Goal: Task Accomplishment & Management: Complete application form

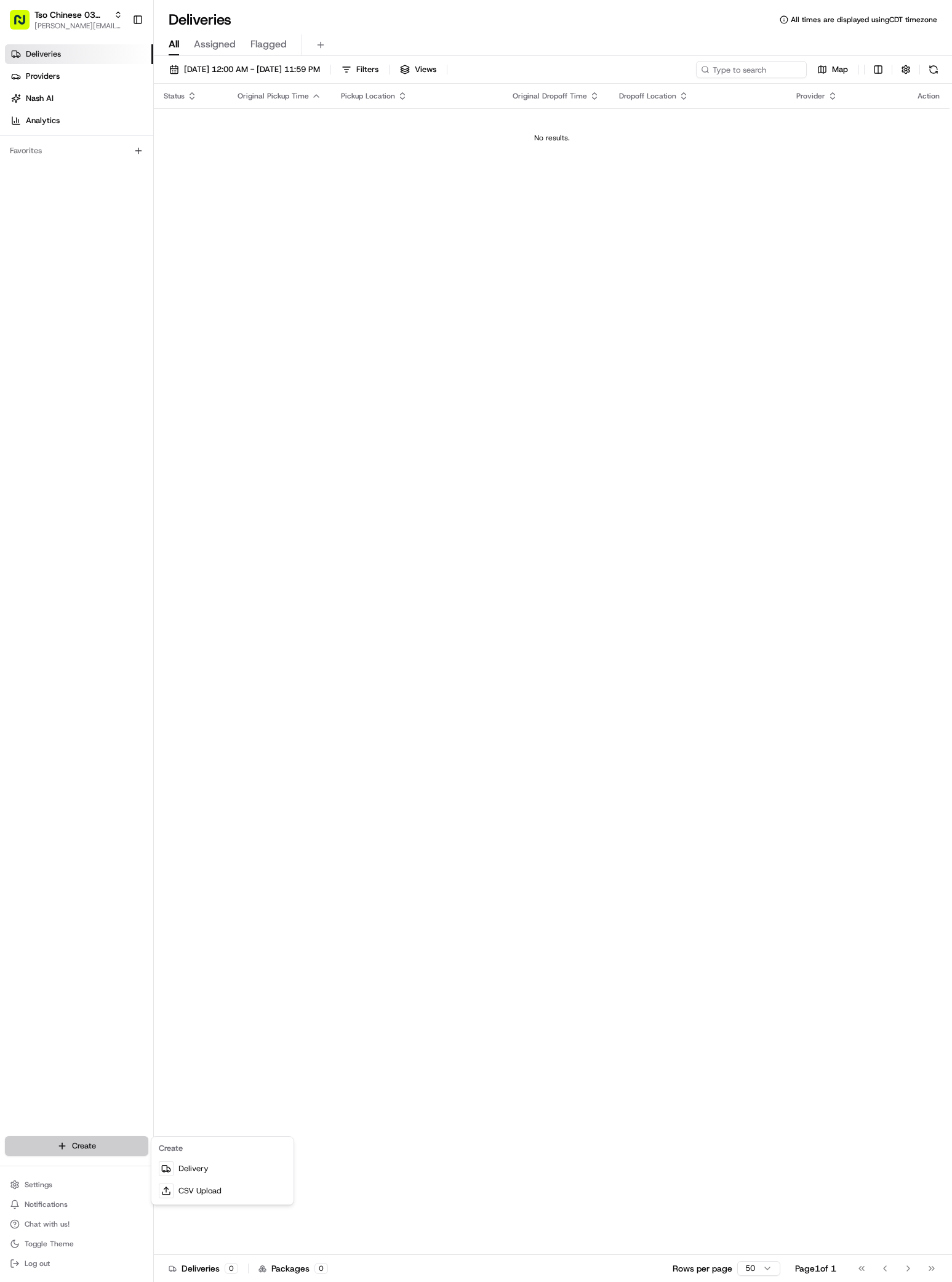
click at [123, 1149] on html "Tso Chinese 03 TsoCo [PERSON_NAME][EMAIL_ADDRESS][DOMAIN_NAME] Toggle Sidebar D…" at bounding box center [476, 641] width 952 height 1282
click at [184, 1167] on link "Delivery" at bounding box center [222, 1168] width 137 height 22
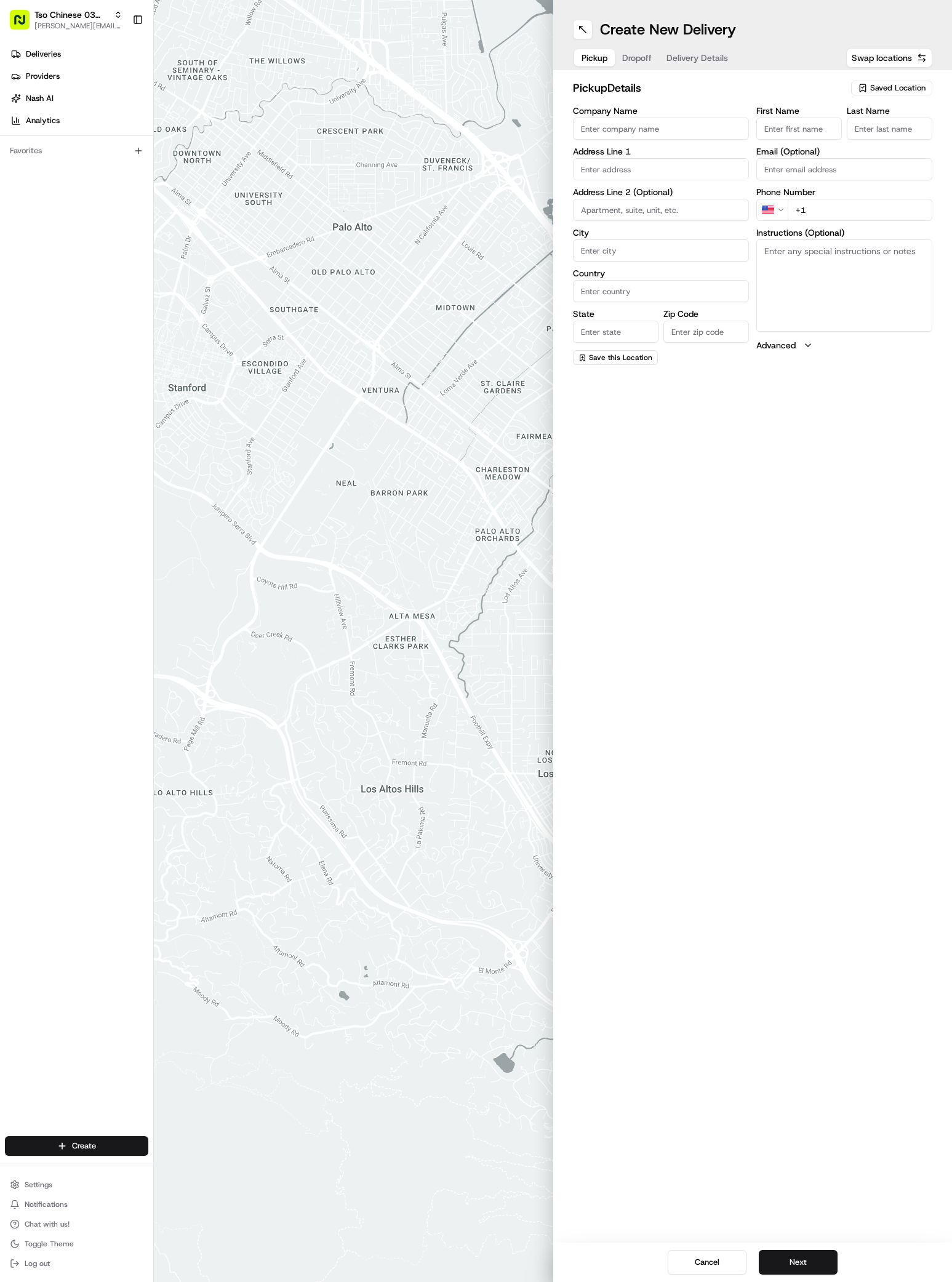
click at [892, 90] on span "Saved Location" at bounding box center [897, 87] width 55 height 11
drag, startPoint x: 895, startPoint y: 141, endPoint x: 879, endPoint y: 134, distance: 17.5
click at [895, 141] on span "(03) Tso Chinese Takeout & Delivery TsoCo (03)" at bounding box center [870, 140] width 151 height 22
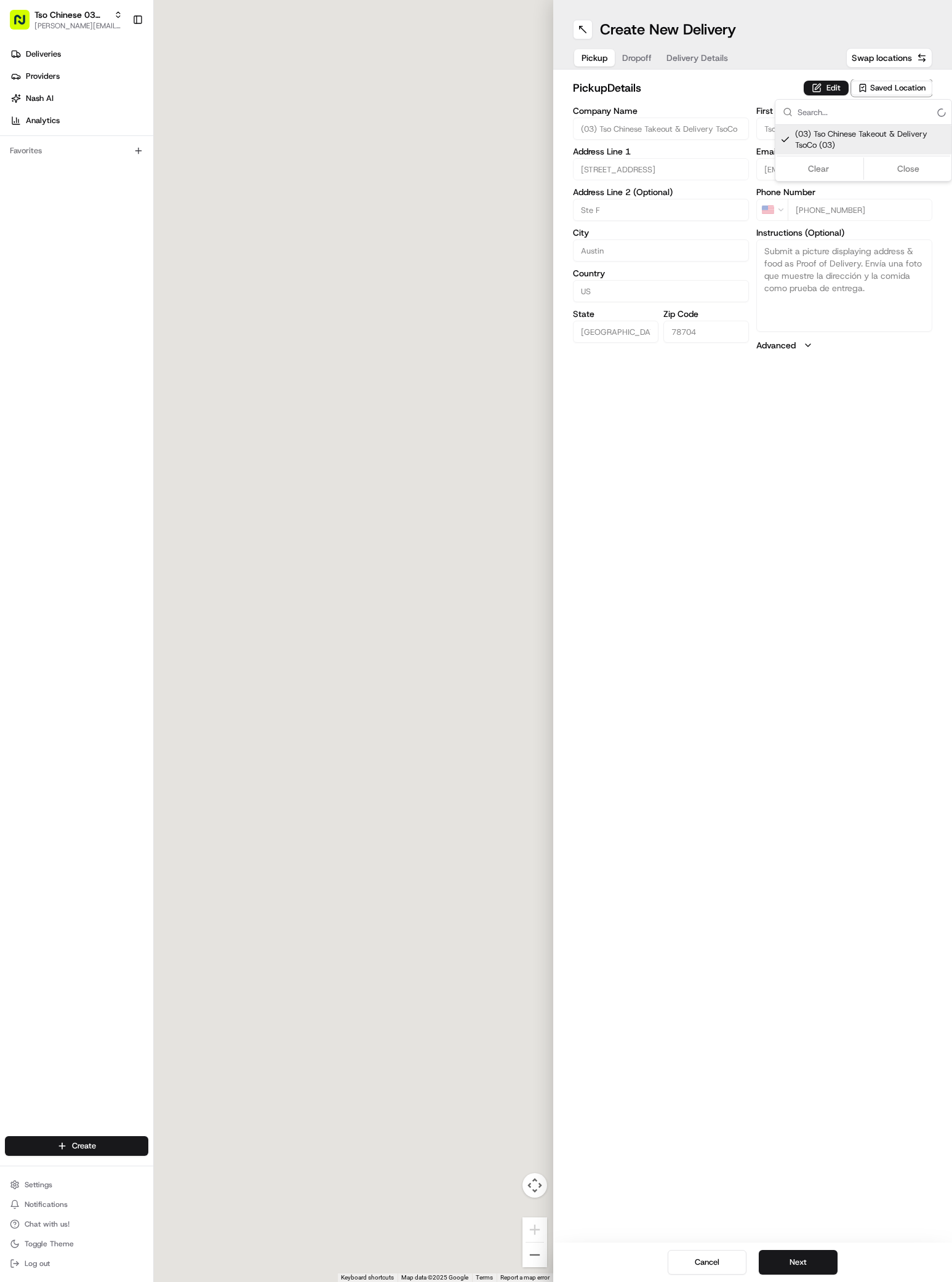
type input "(03) Tso Chinese Takeout & Delivery TsoCo"
type input "[STREET_ADDRESS]"
type input "Ste F"
type input "Austin"
type input "US"
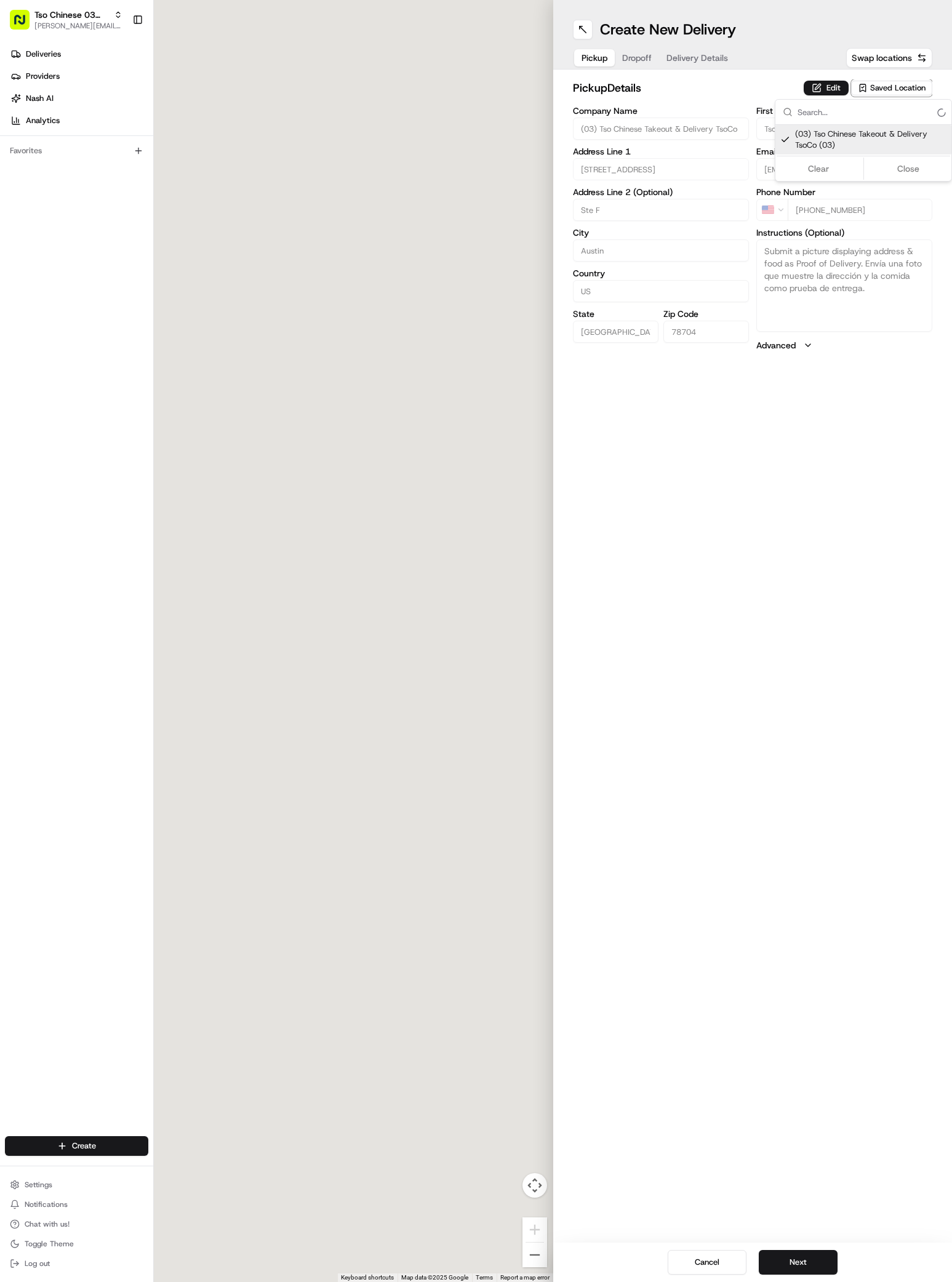
type input "[GEOGRAPHIC_DATA]"
type input "78704"
type input "Tso Chinese"
type input "TsoCo Manager"
type input "[EMAIL_ADDRESS][DOMAIN_NAME]"
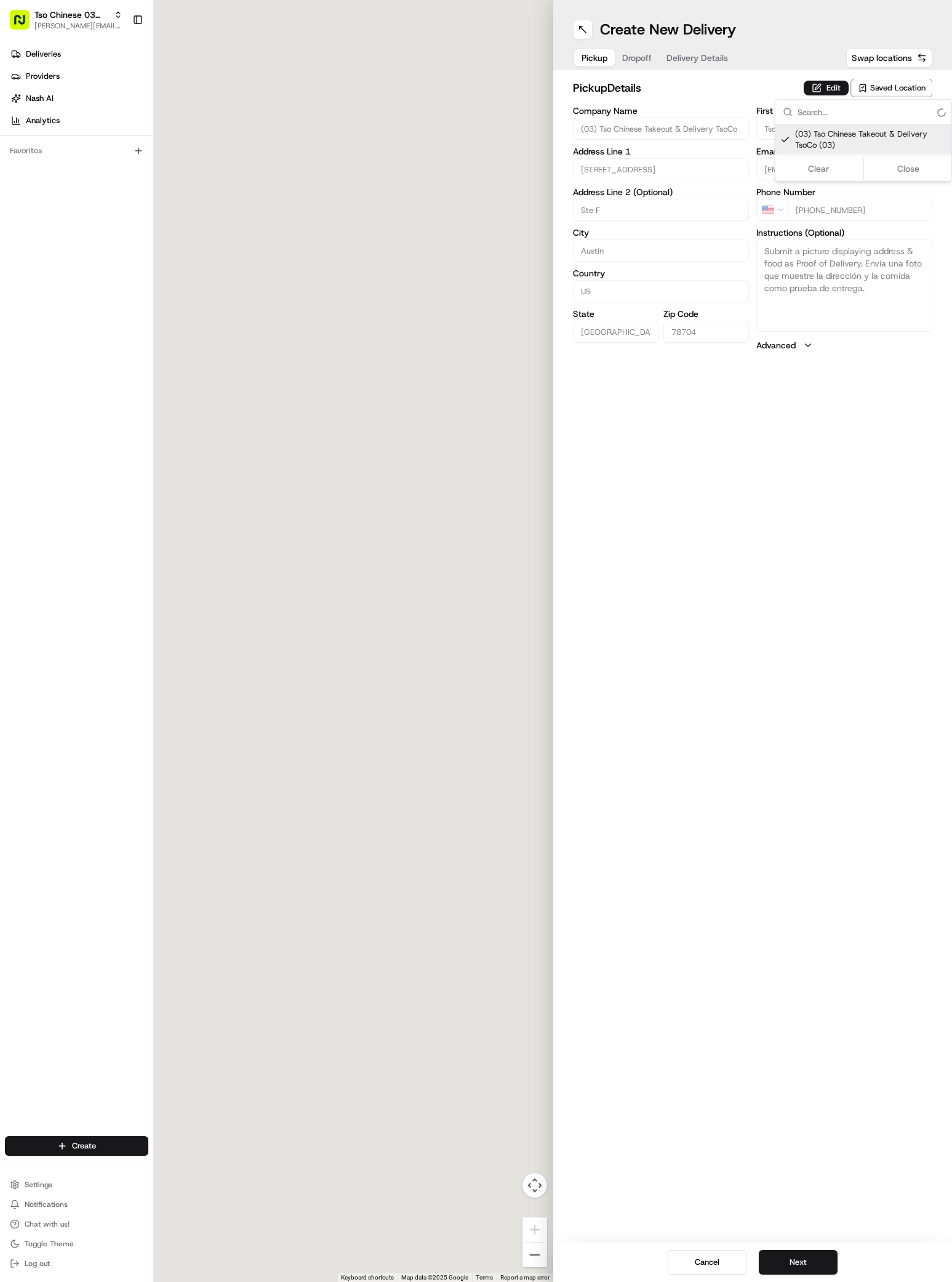
type input "[PHONE_NUMBER]"
type textarea "Submit a picture displaying address & food as Proof of Delivery. Envía una foto…"
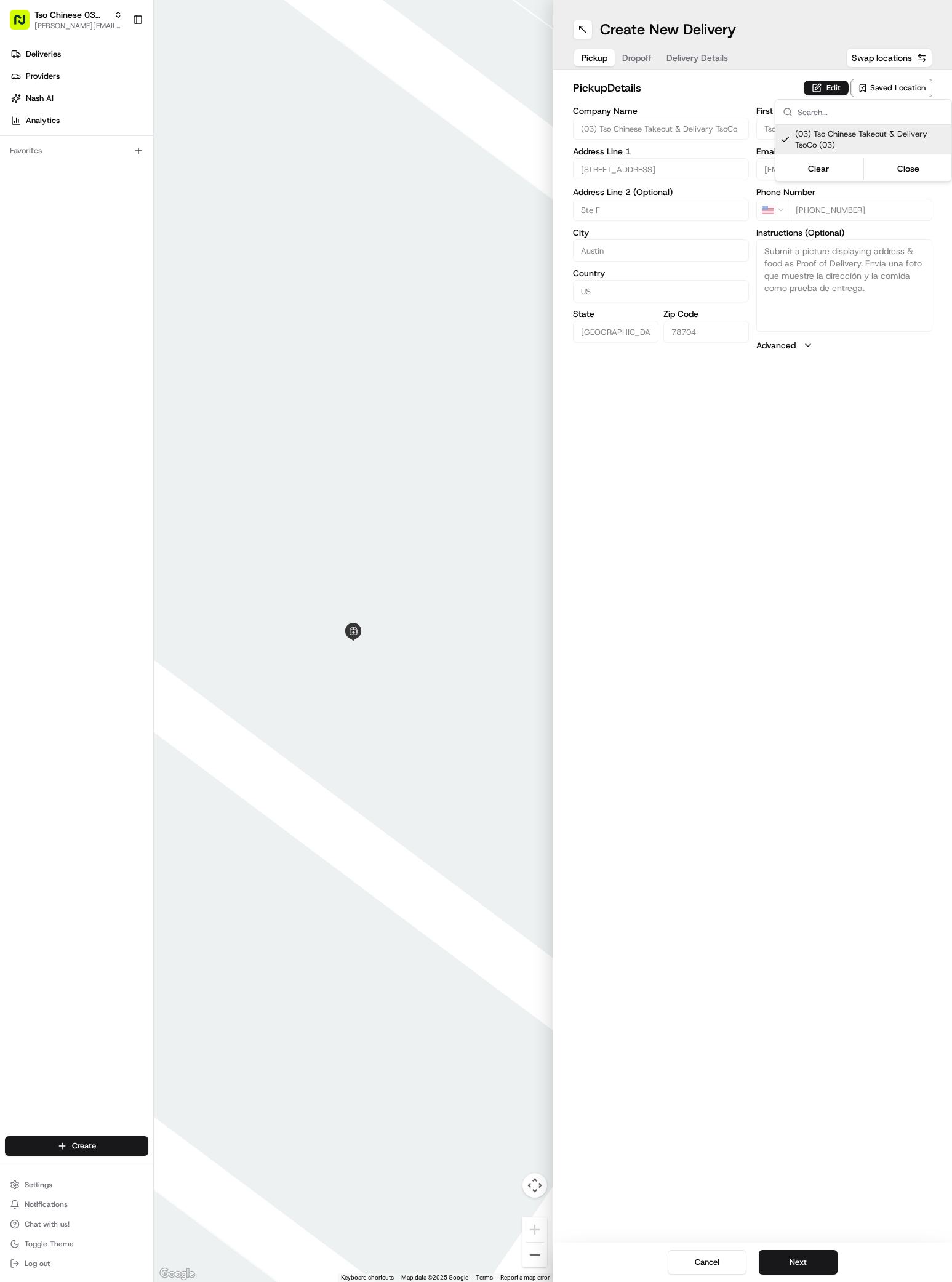
click at [782, 1258] on html "Tso Chinese 03 TsoCo [PERSON_NAME][EMAIL_ADDRESS][DOMAIN_NAME] Toggle Sidebar D…" at bounding box center [476, 641] width 952 height 1282
click at [782, 1259] on button "Next" at bounding box center [798, 1261] width 79 height 24
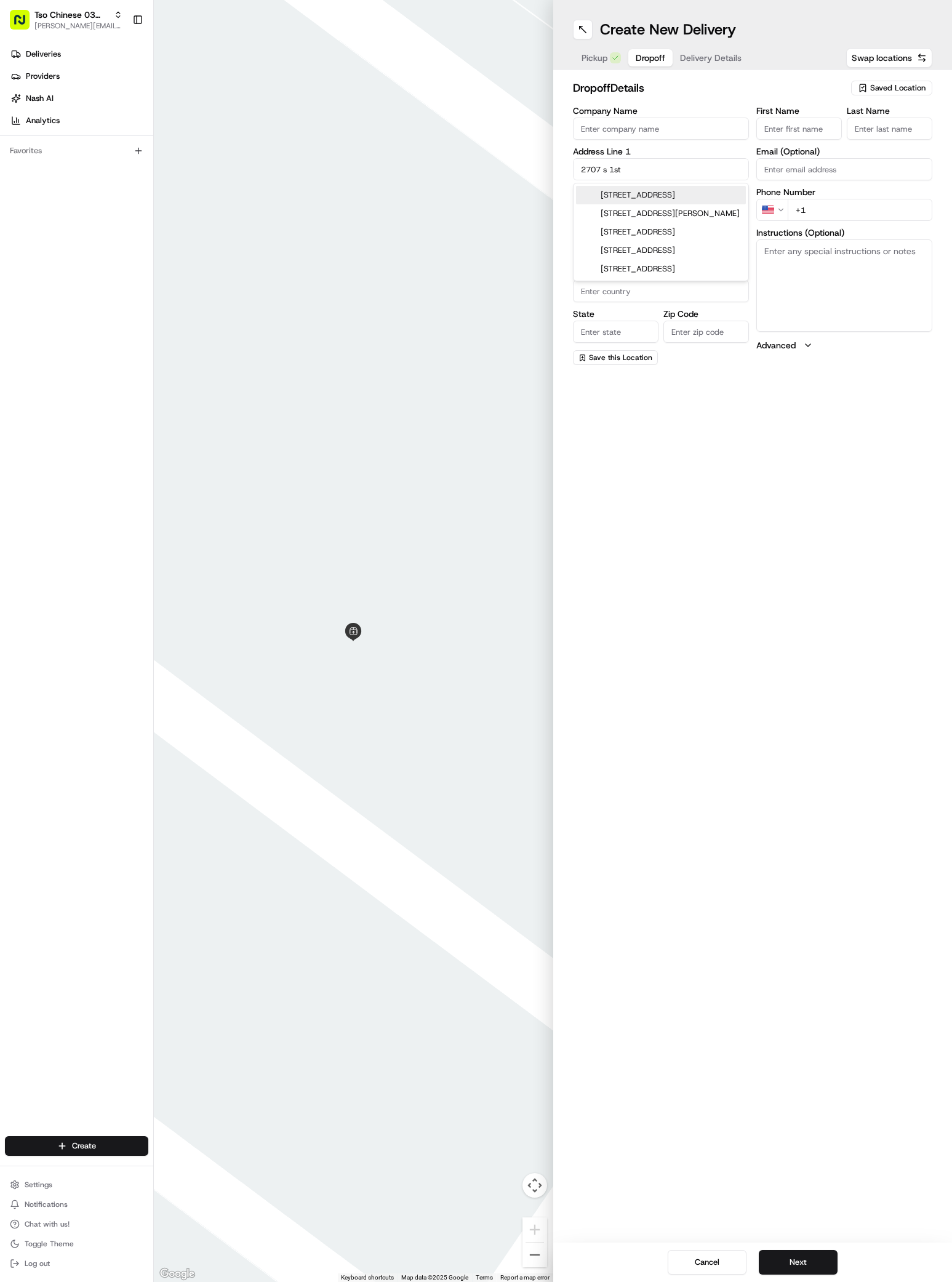
click at [675, 196] on div "[STREET_ADDRESS]" at bounding box center [660, 195] width 170 height 18
type input "[STREET_ADDRESS]"
type input "Austin"
type input "[GEOGRAPHIC_DATA]"
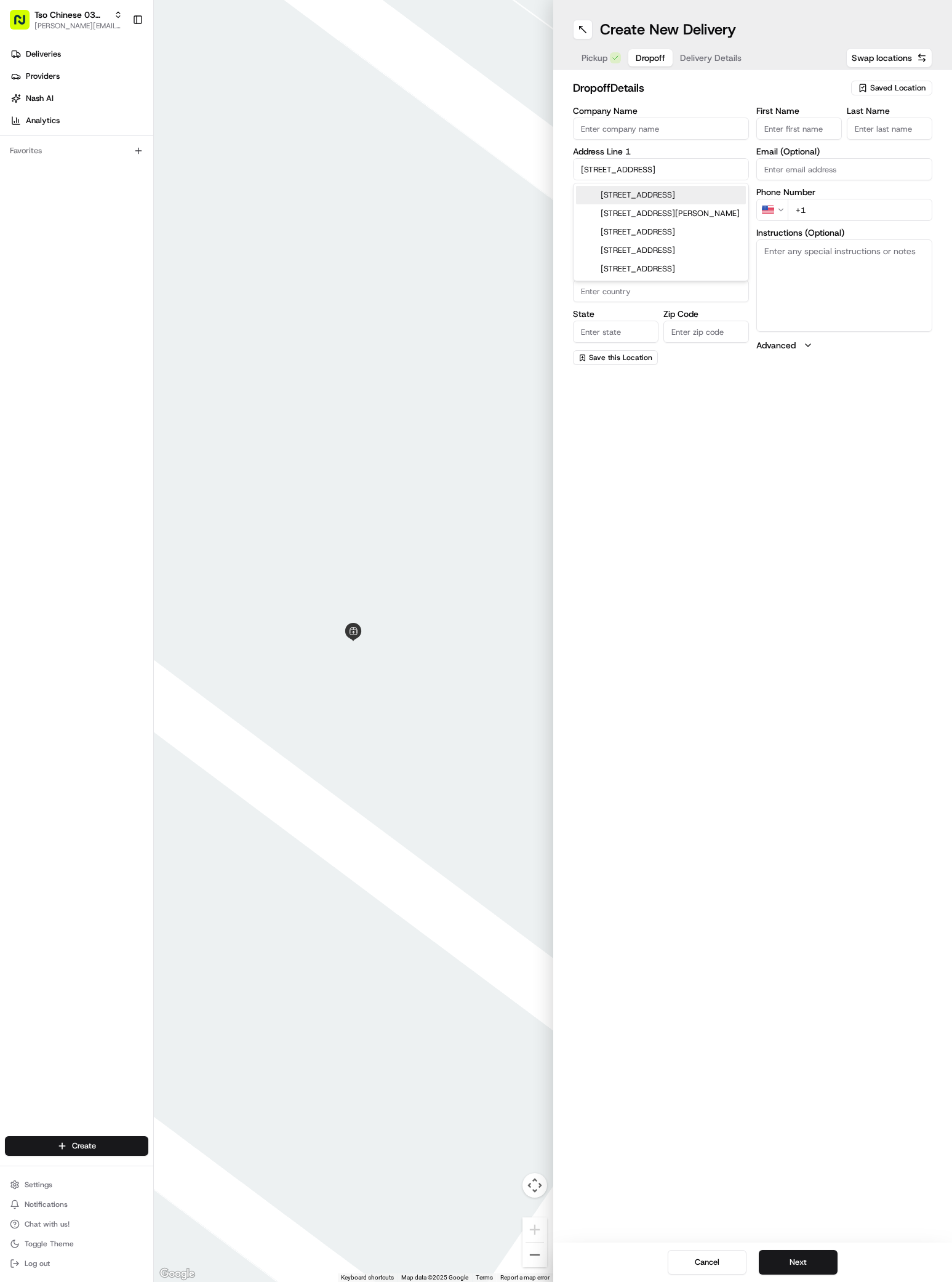
type input "78704"
type input "[STREET_ADDRESS]"
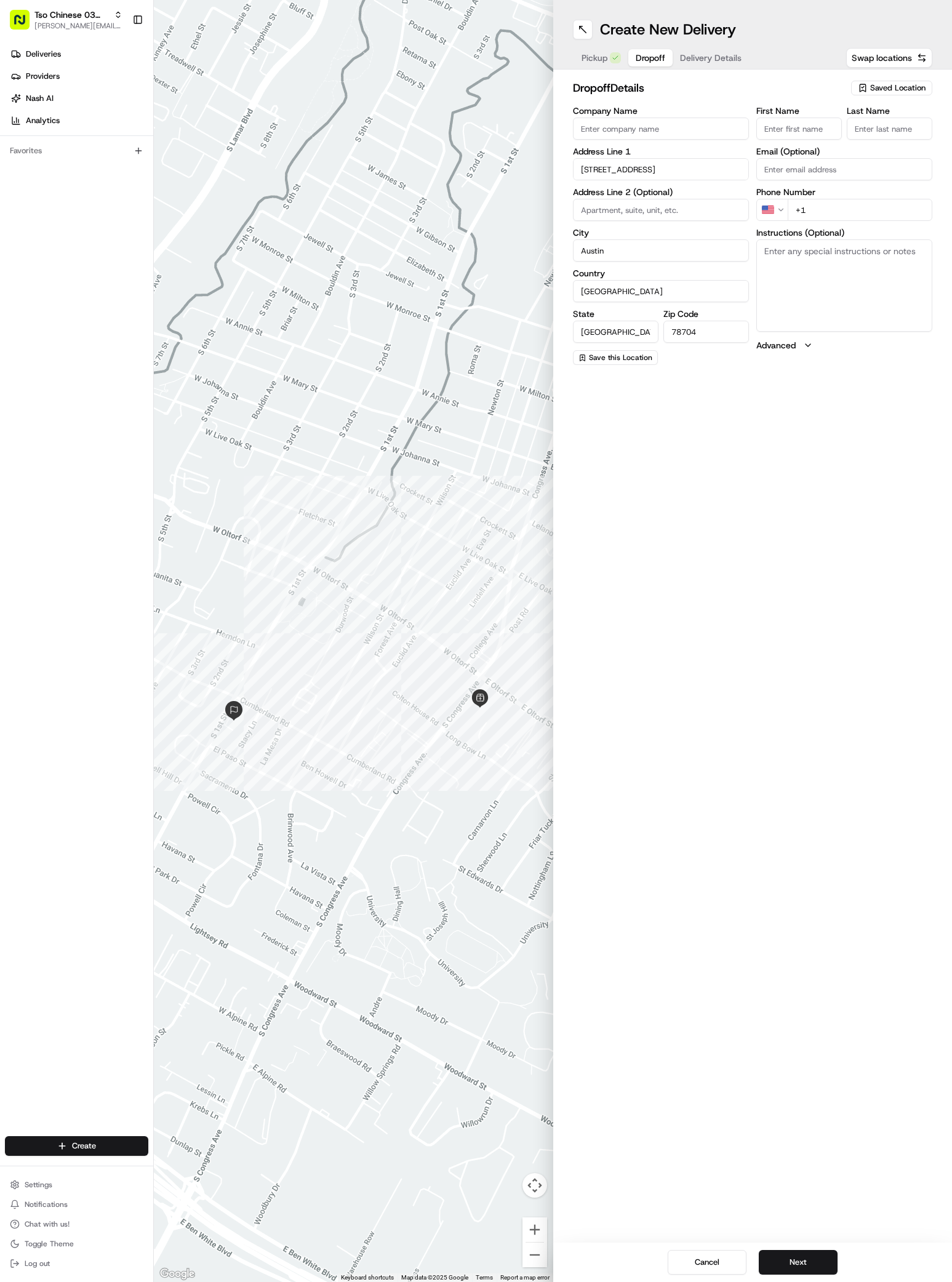
paste input "[PERSON_NAME]"
type input "[PERSON_NAME]"
type input "."
type input "[PHONE_NUMBER]"
click at [801, 297] on textarea "Instructions (Optional)" at bounding box center [844, 286] width 176 height 93
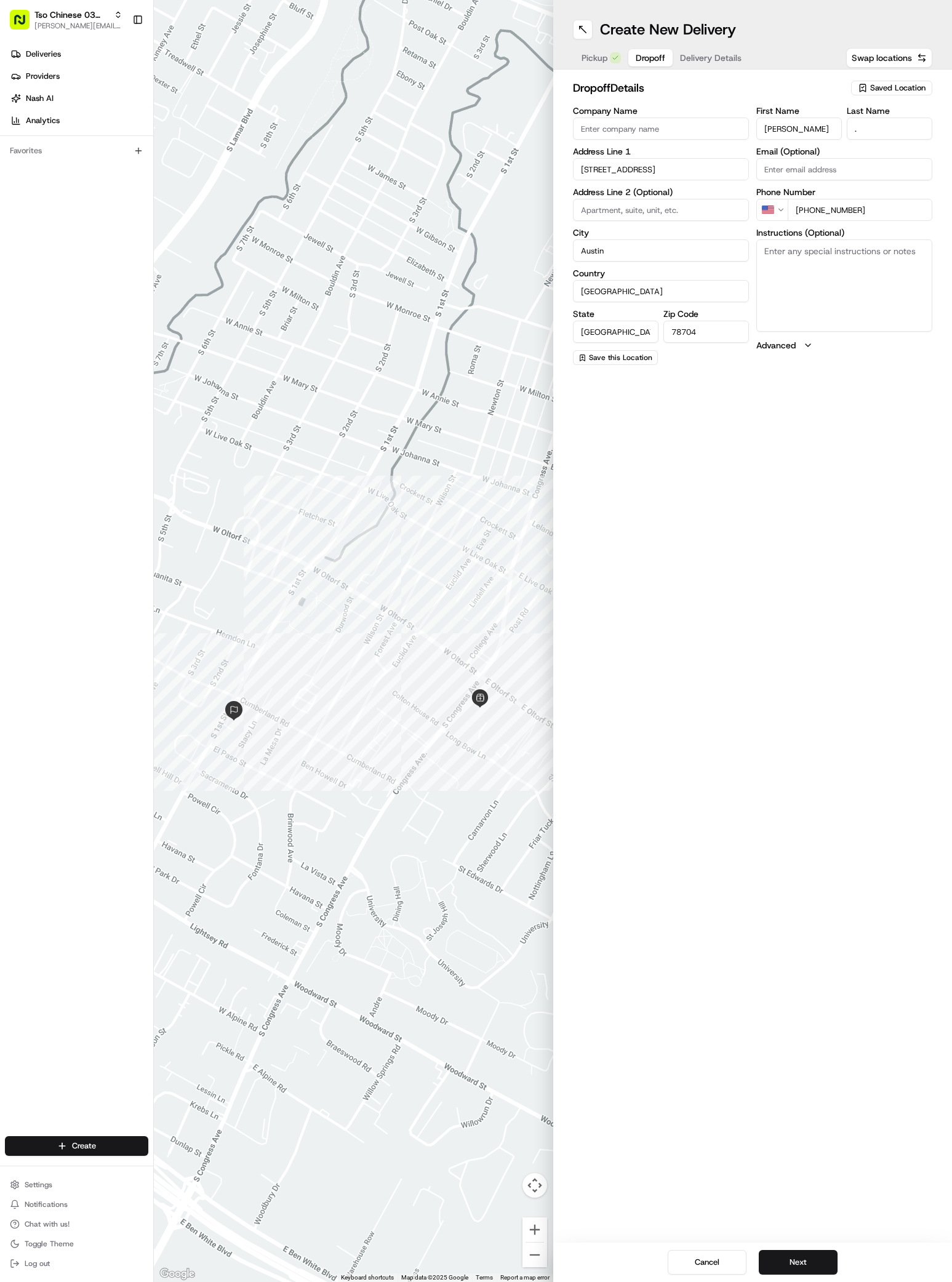
click at [801, 297] on textarea "Instructions (Optional)" at bounding box center [844, 286] width 176 height 93
paste textarea "Crash Champions"
type textarea "Crash Champions"
click at [779, 1258] on button "Next" at bounding box center [798, 1261] width 79 height 24
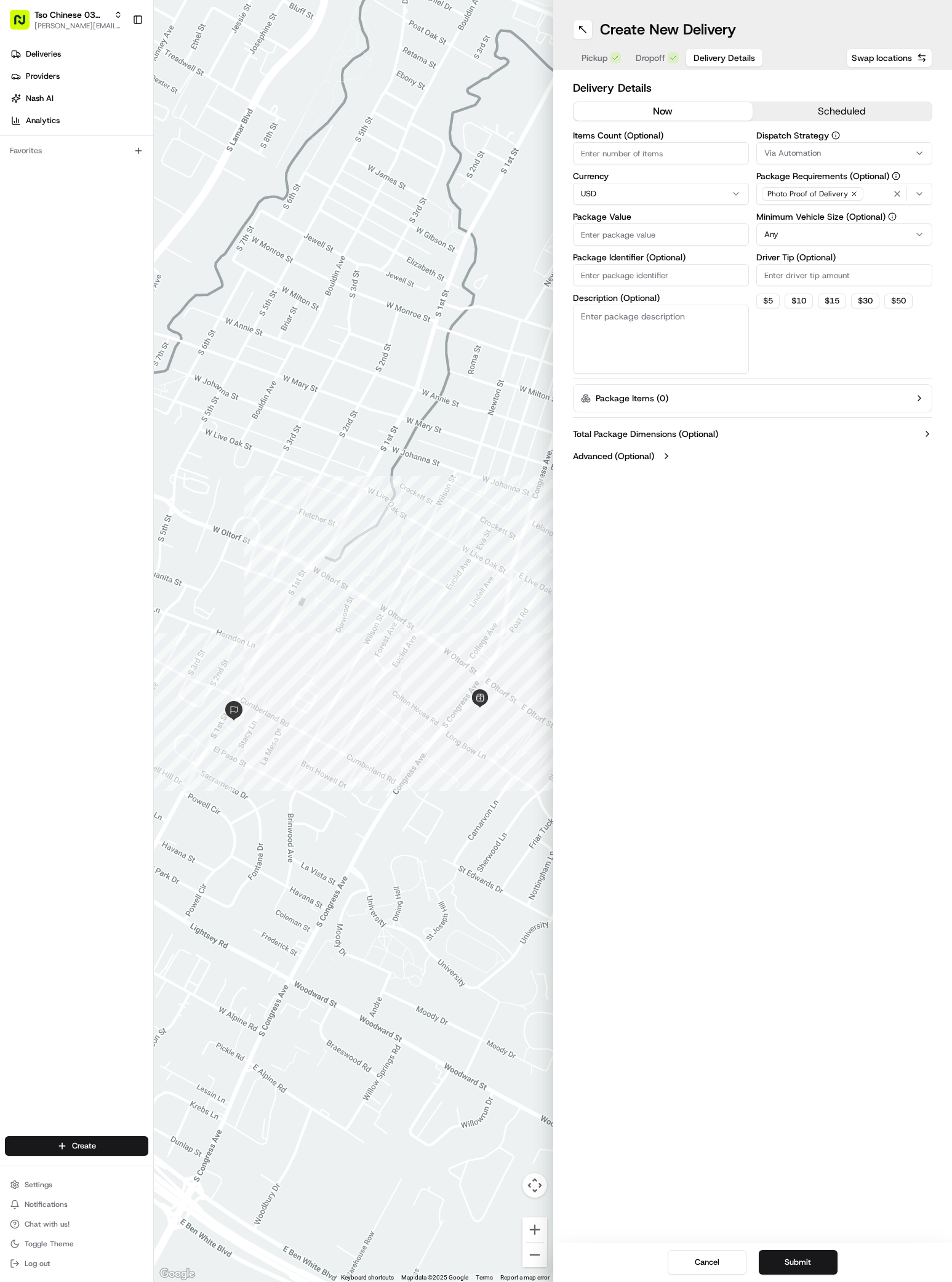
click at [804, 157] on span "Via Automation" at bounding box center [792, 153] width 57 height 11
click at [805, 209] on div "Via Automation" at bounding box center [845, 201] width 176 height 18
click at [804, 217] on span "TsoCo Strategy" at bounding box center [852, 220] width 151 height 11
click at [799, 270] on html "Tso Chinese 03 TsoCo [PERSON_NAME][EMAIL_ADDRESS][DOMAIN_NAME] Toggle Sidebar D…" at bounding box center [476, 641] width 952 height 1282
click at [799, 278] on input "Driver Tip (Optional)" at bounding box center [844, 275] width 176 height 22
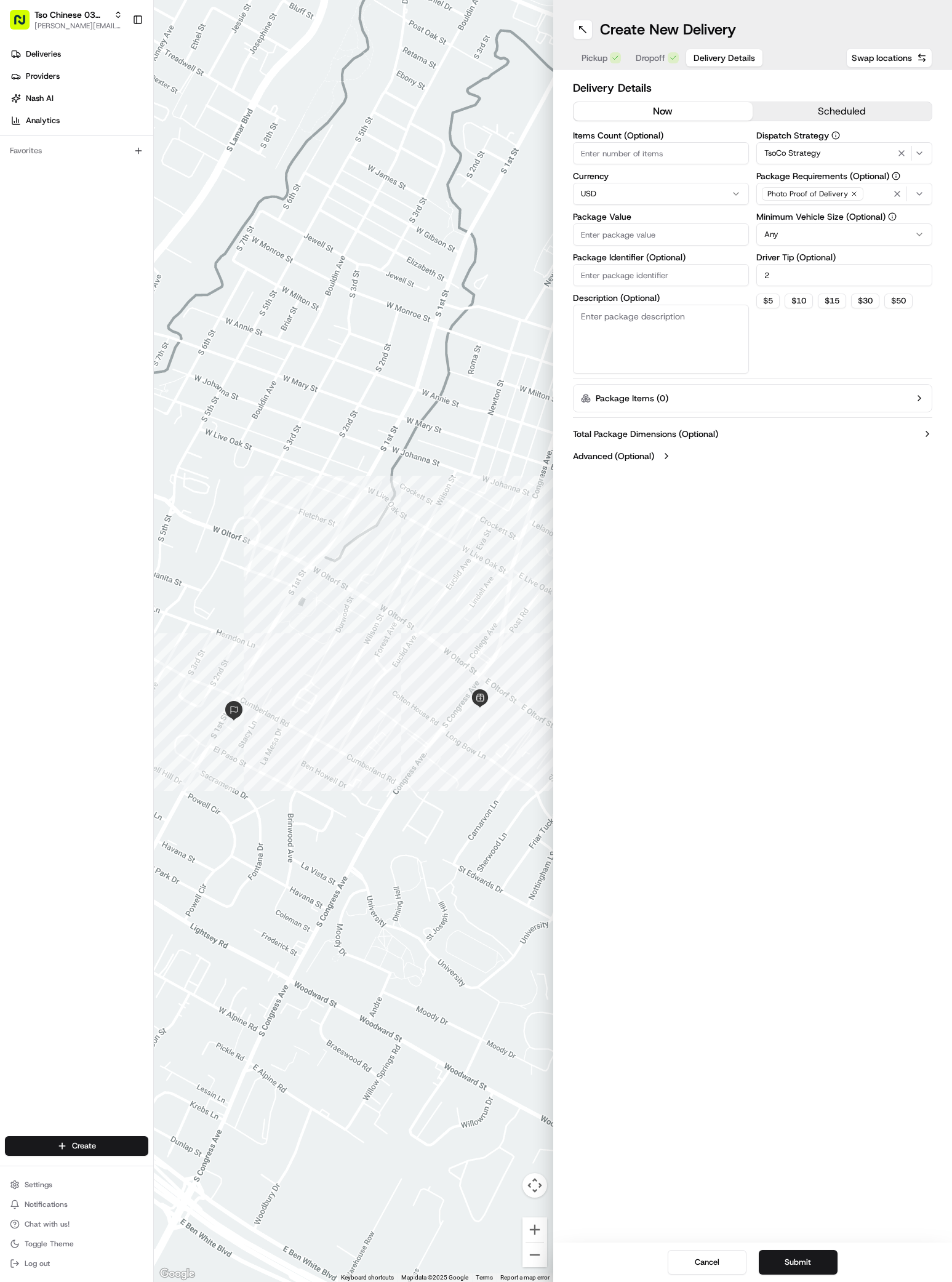
type input "2"
click at [676, 241] on input "Package Value" at bounding box center [661, 234] width 176 height 22
type input "27"
type input "27.5"
click at [668, 284] on input "Package Identifier (Optional)" at bounding box center [661, 275] width 176 height 22
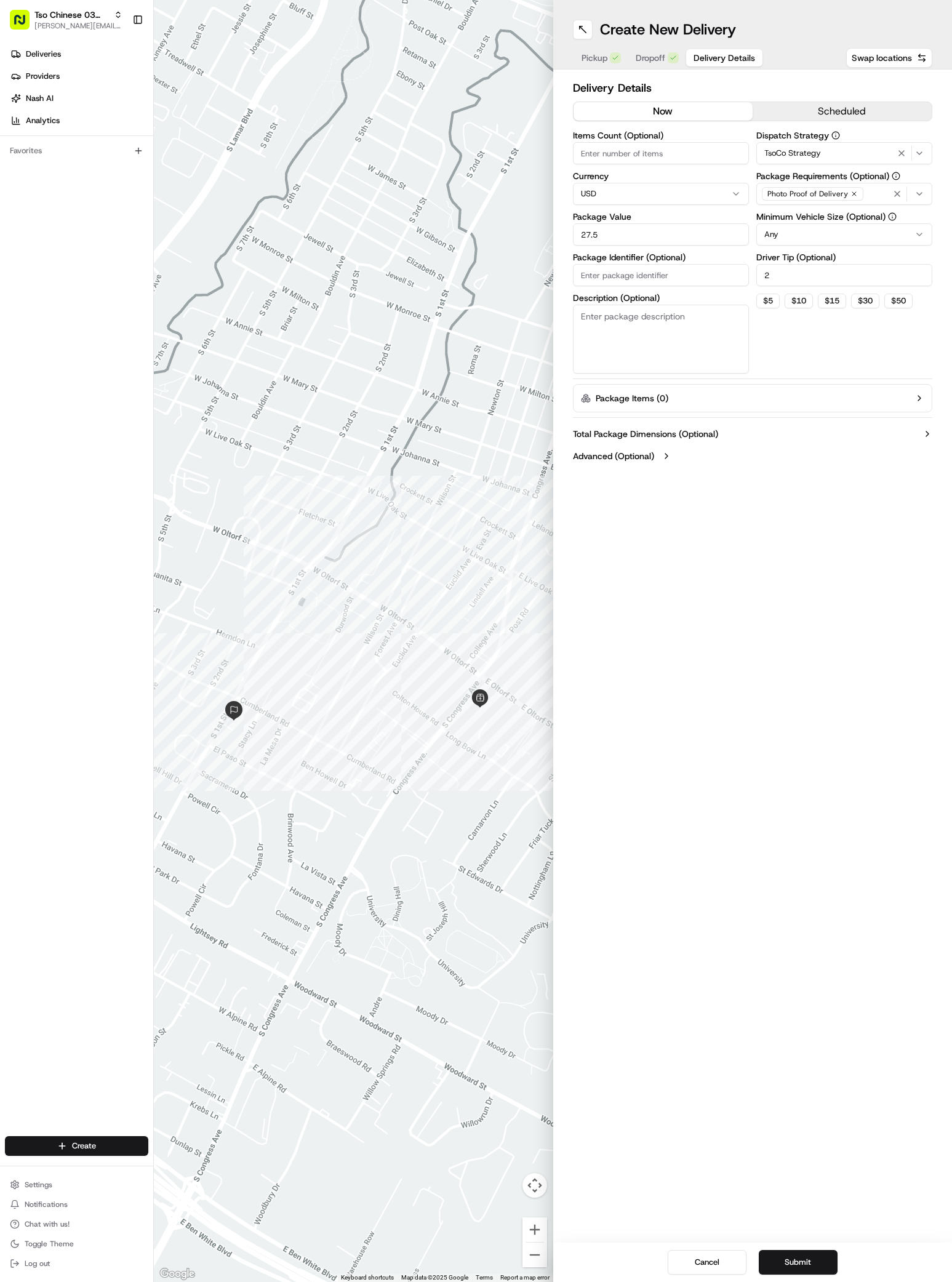
click at [668, 284] on input "Package Identifier (Optional)" at bounding box center [661, 275] width 176 height 22
paste input "EKZIQW5"
type input "EKZIQW5"
click at [793, 1264] on button "Submit" at bounding box center [798, 1261] width 79 height 24
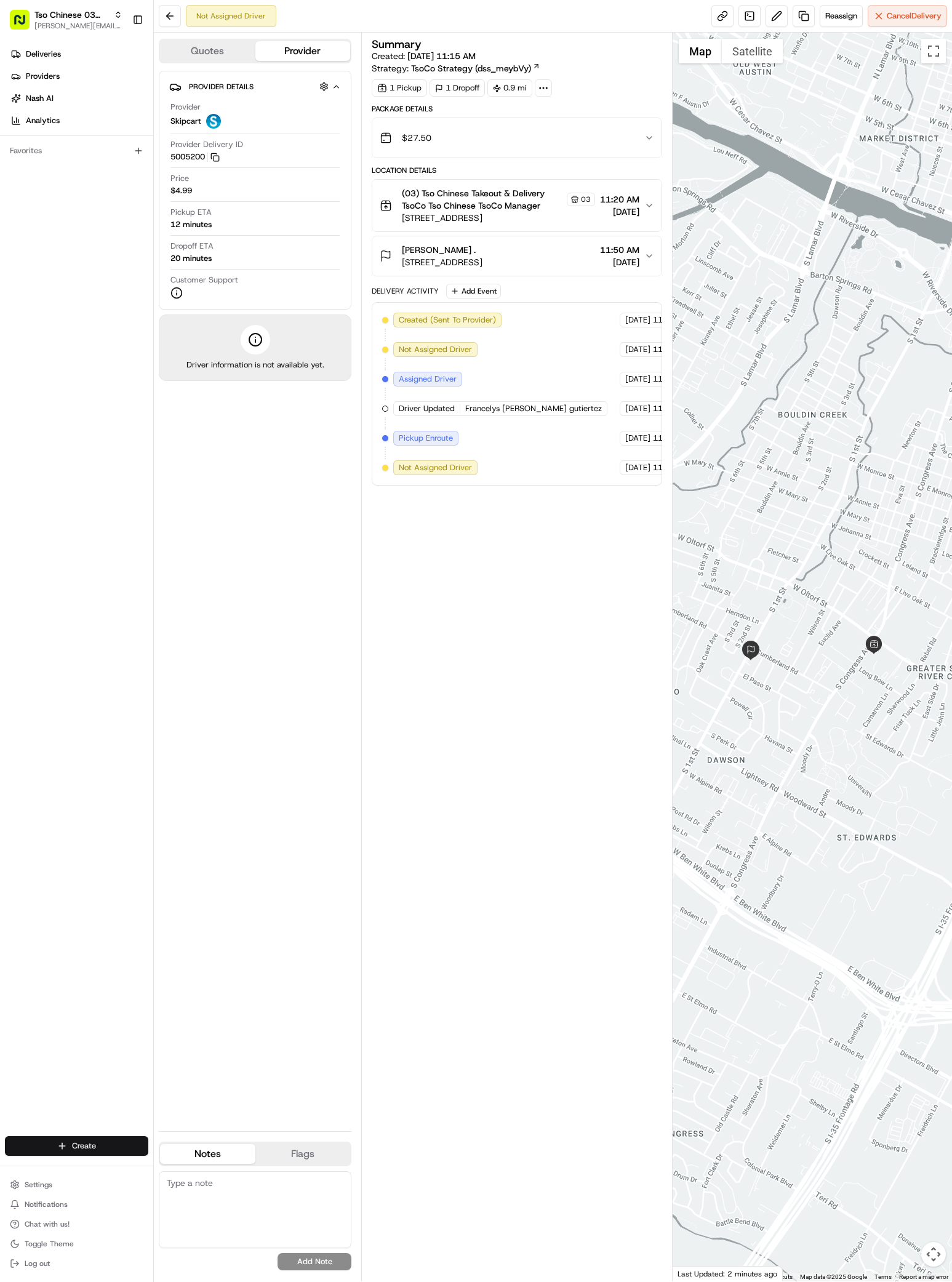
click at [68, 1146] on html "Tso Chinese 03 TsoCo [PERSON_NAME][EMAIL_ADDRESS][DOMAIN_NAME] Toggle Sidebar D…" at bounding box center [476, 641] width 952 height 1282
click at [184, 1166] on link "Delivery" at bounding box center [222, 1168] width 137 height 22
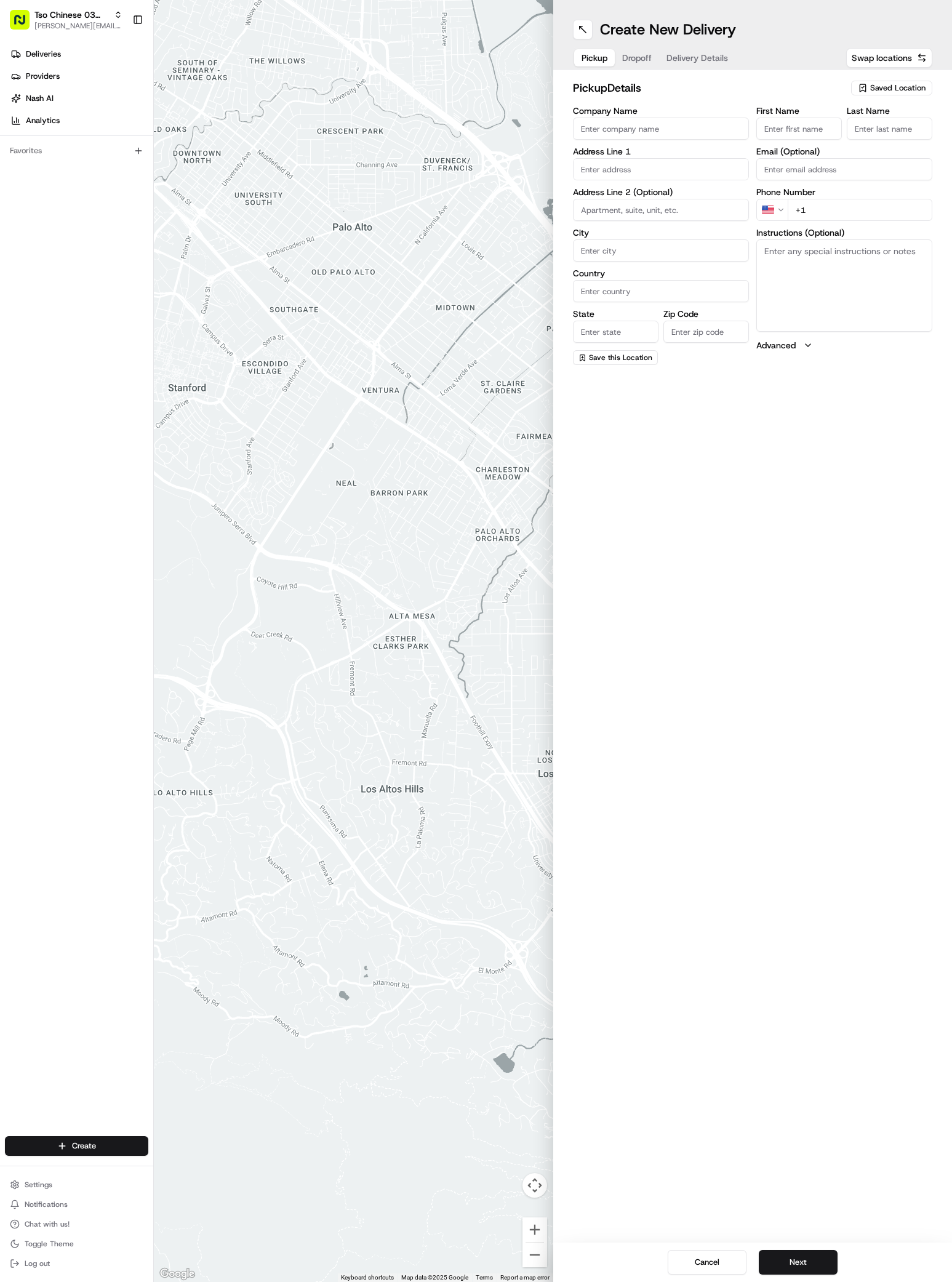
click at [870, 86] on span "Saved Location" at bounding box center [897, 87] width 55 height 11
click at [884, 142] on span "(03) Tso Chinese Takeout & Delivery TsoCo (03)" at bounding box center [870, 140] width 151 height 22
type input "(03) Tso Chinese Takeout & Delivery TsoCo"
type input "Ste F"
type input "Austin"
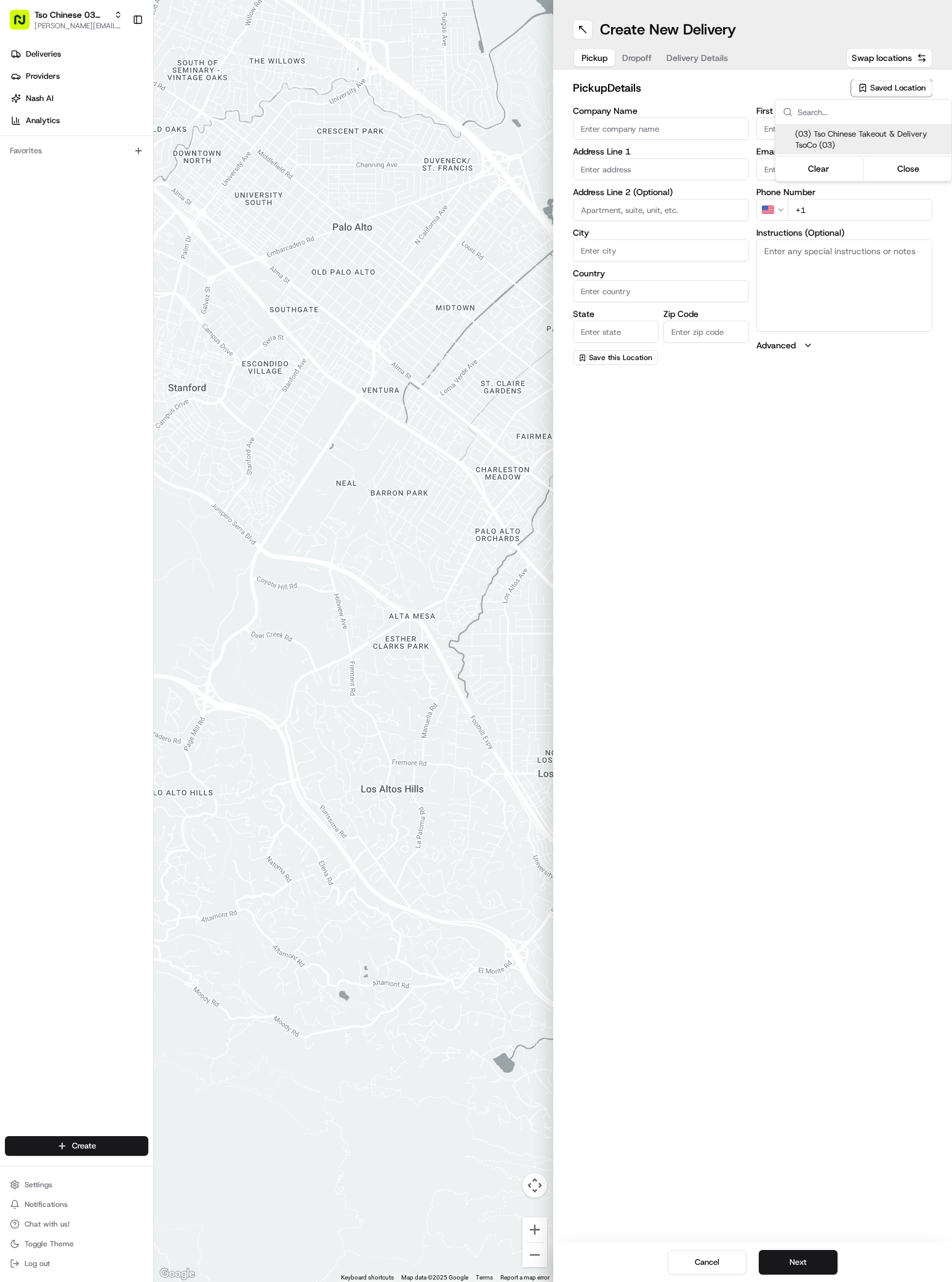
type input "US"
type input "[GEOGRAPHIC_DATA]"
type input "78704"
type input "Tso Chinese"
type input "TsoCo Manager"
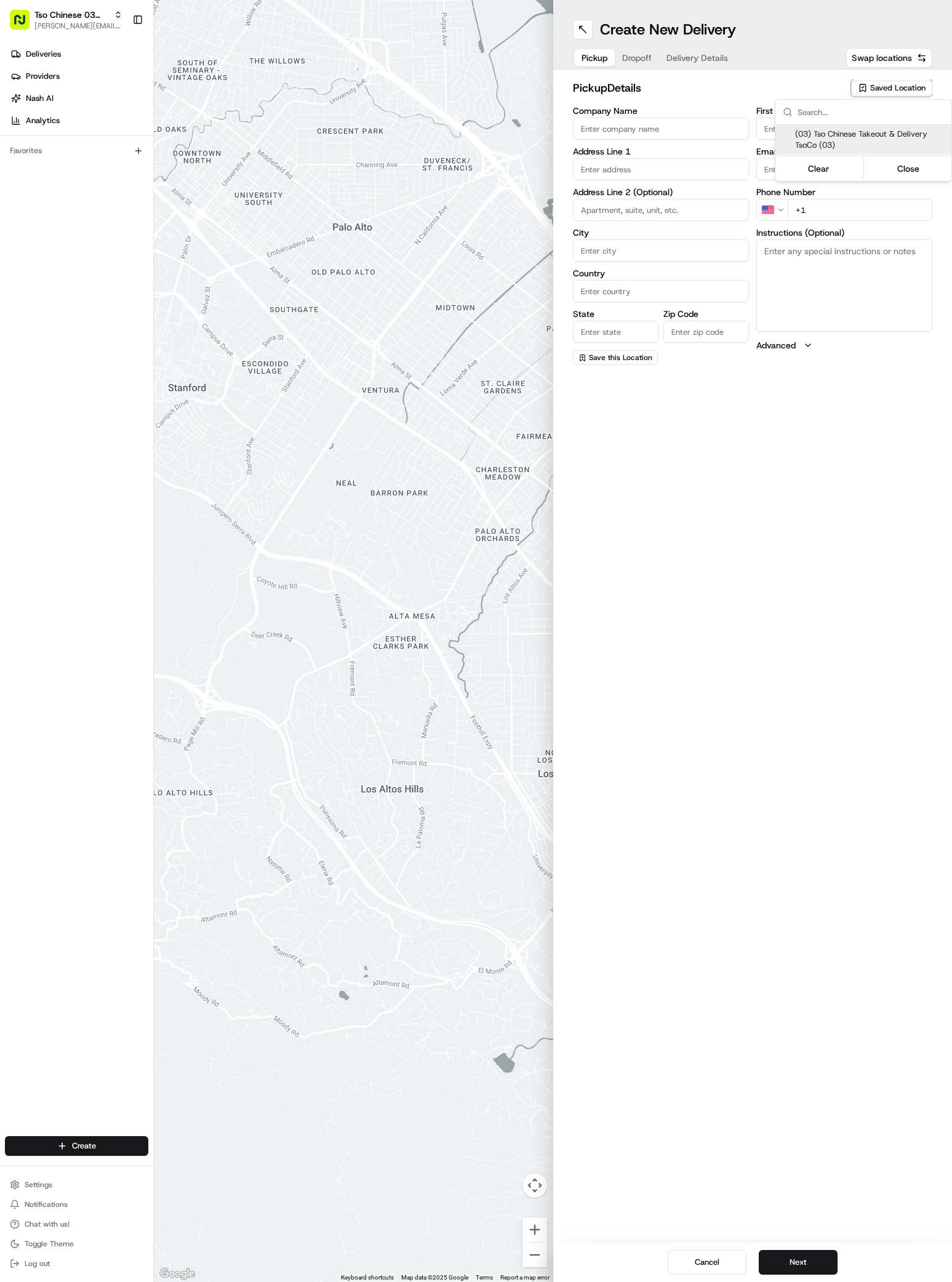
type input "[EMAIL_ADDRESS][DOMAIN_NAME]"
type input "[PHONE_NUMBER]"
type textarea "Submit a picture displaying address & food as Proof of Delivery. Envía una foto…"
type input "[STREET_ADDRESS]"
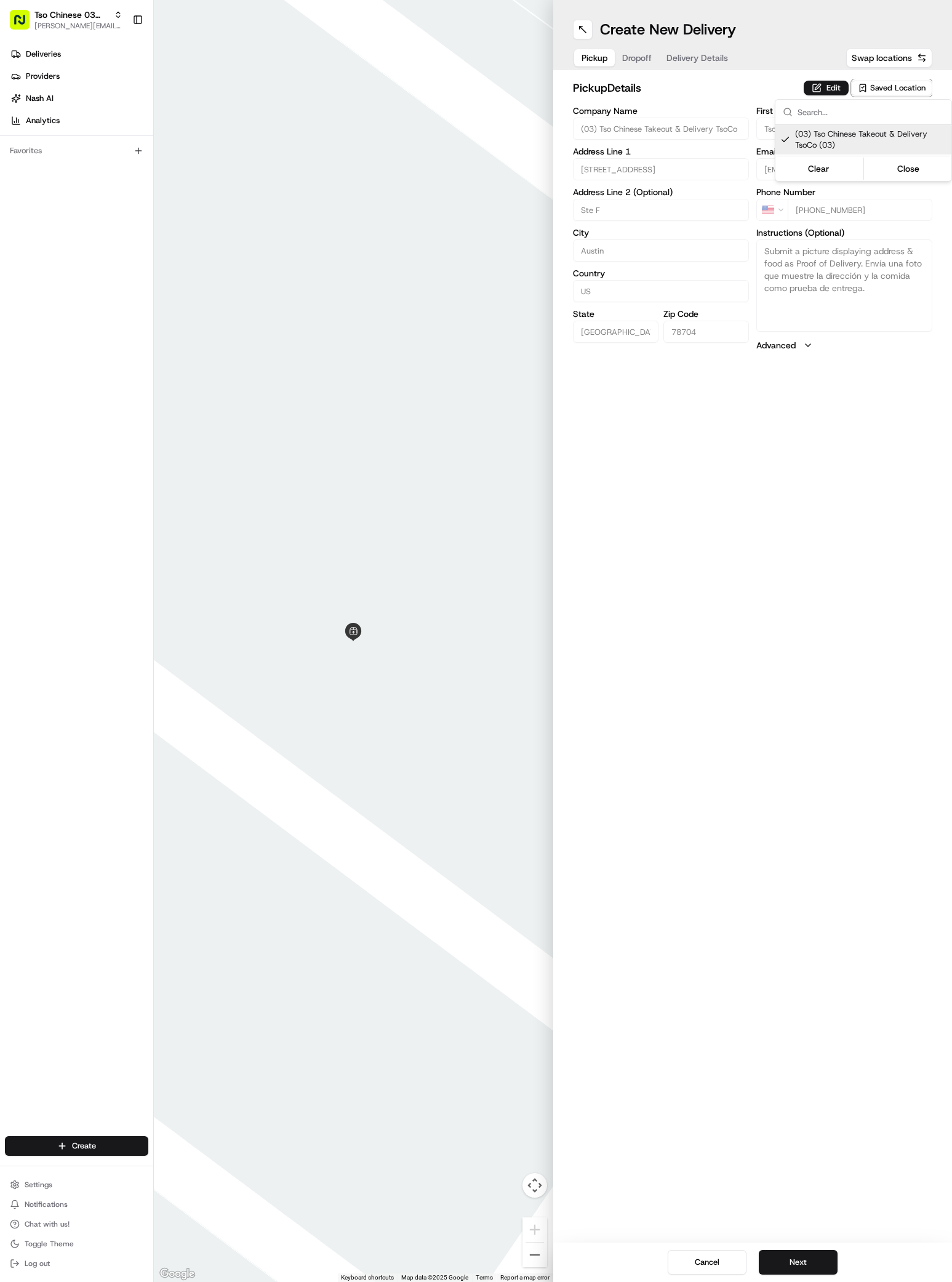
click at [794, 1248] on html "Tso Chinese 03 TsoCo [PERSON_NAME][EMAIL_ADDRESS][DOMAIN_NAME] Toggle Sidebar D…" at bounding box center [476, 641] width 952 height 1282
click at [794, 1259] on button "Next" at bounding box center [798, 1261] width 79 height 24
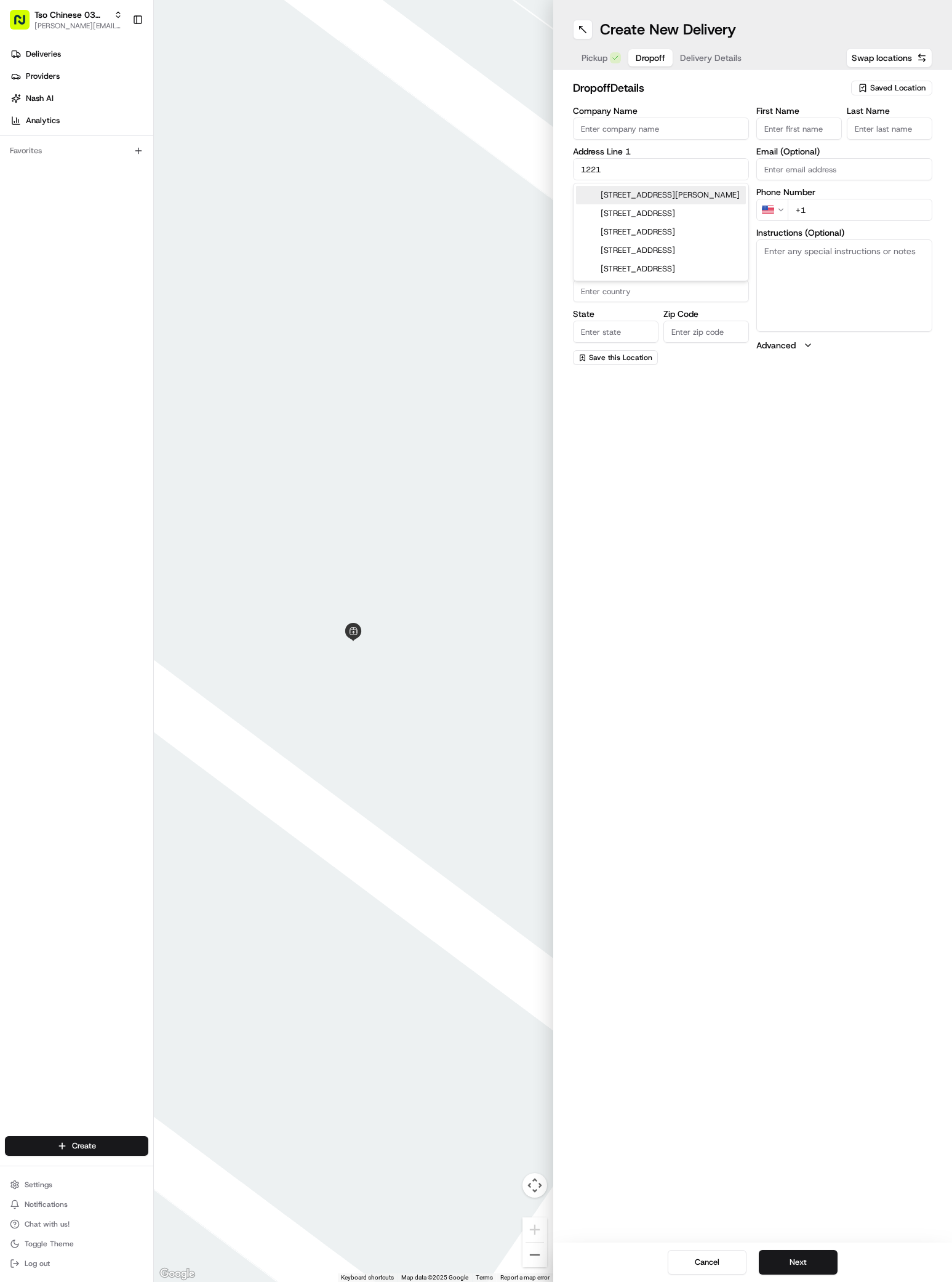
click at [671, 196] on div "[STREET_ADDRESS][PERSON_NAME]" at bounding box center [660, 195] width 170 height 18
type input "[STREET_ADDRESS][PERSON_NAME]"
type input "Austin"
type input "[GEOGRAPHIC_DATA]"
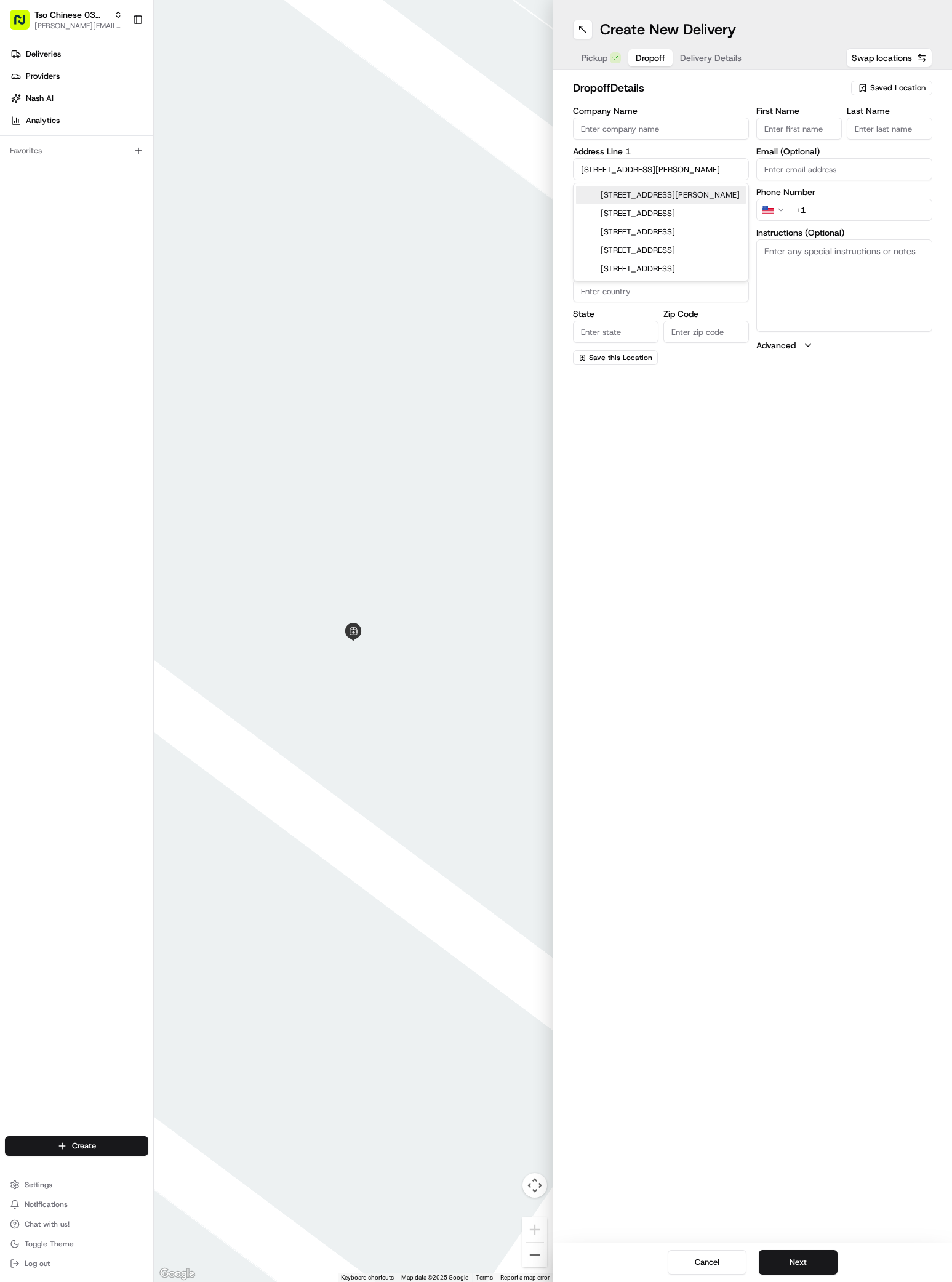
type input "78704"
type input "[STREET_ADDRESS][PERSON_NAME]"
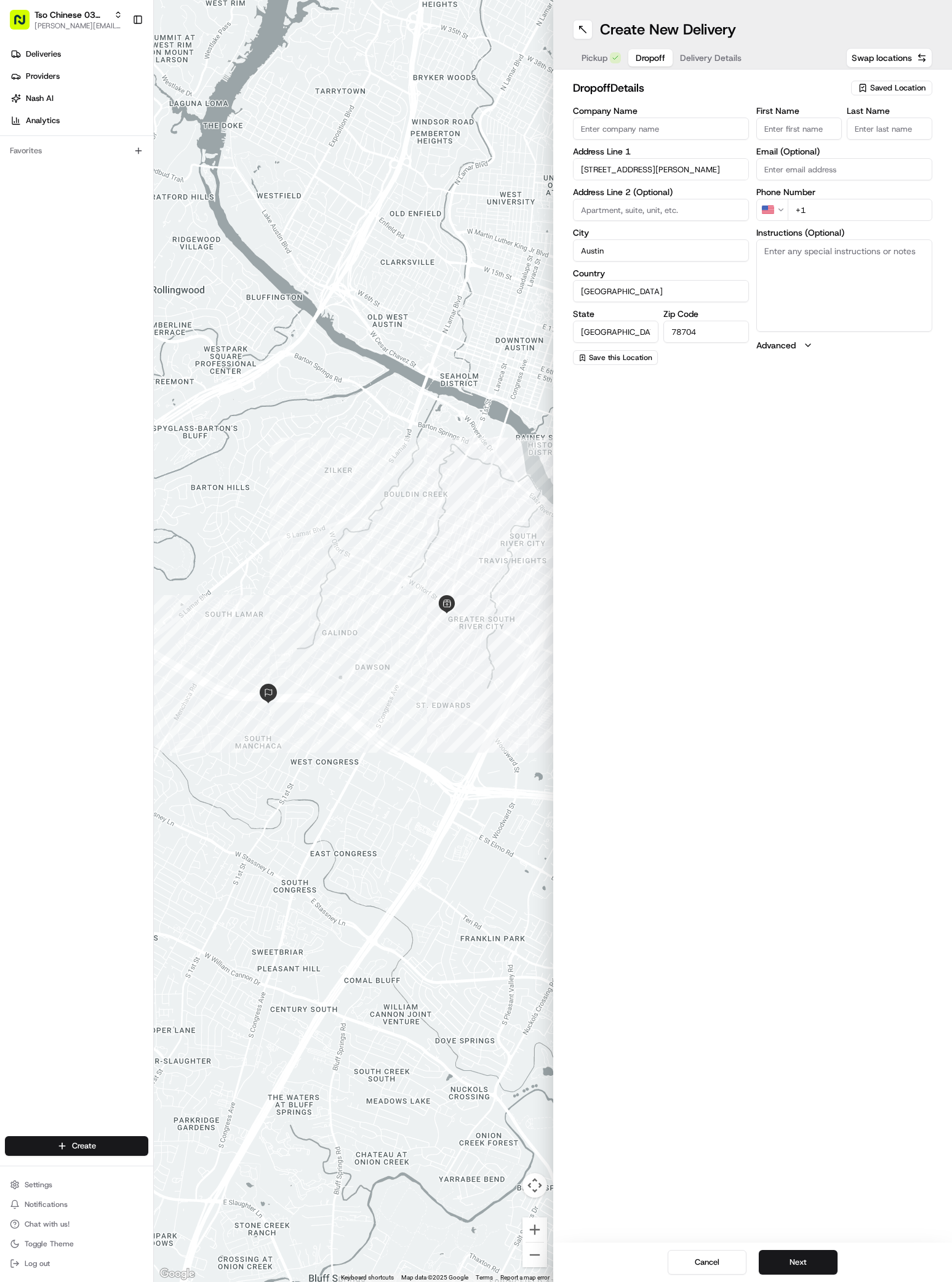
paste input "[PERSON_NAME]"
type input "[PERSON_NAME]"
type input "'"
type input "[PHONE_NUMBER]"
click at [884, 269] on textarea "Instructions (Optional)" at bounding box center [844, 286] width 176 height 93
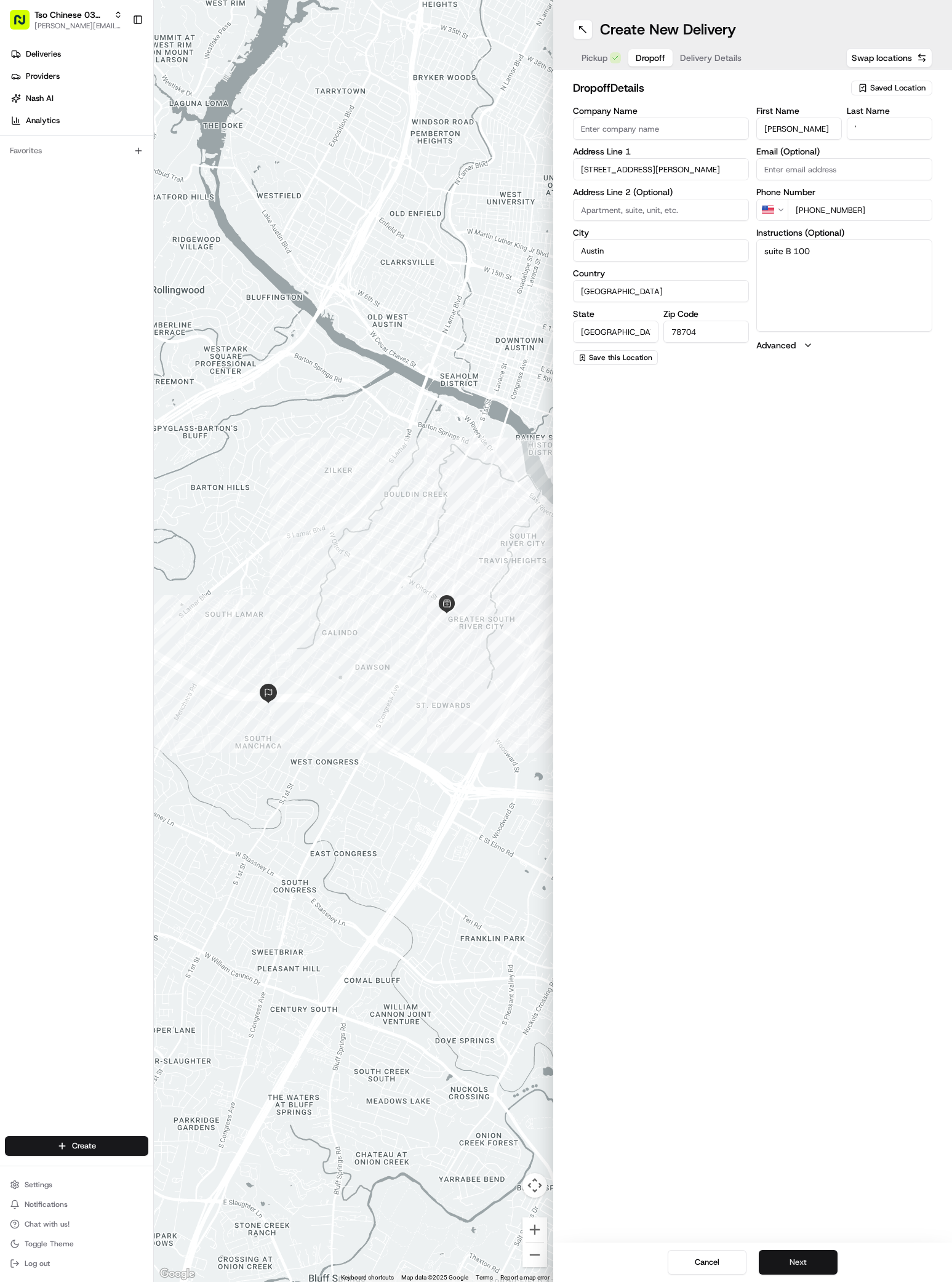
type textarea "suite B 100"
click at [780, 1263] on button "Next" at bounding box center [798, 1261] width 79 height 24
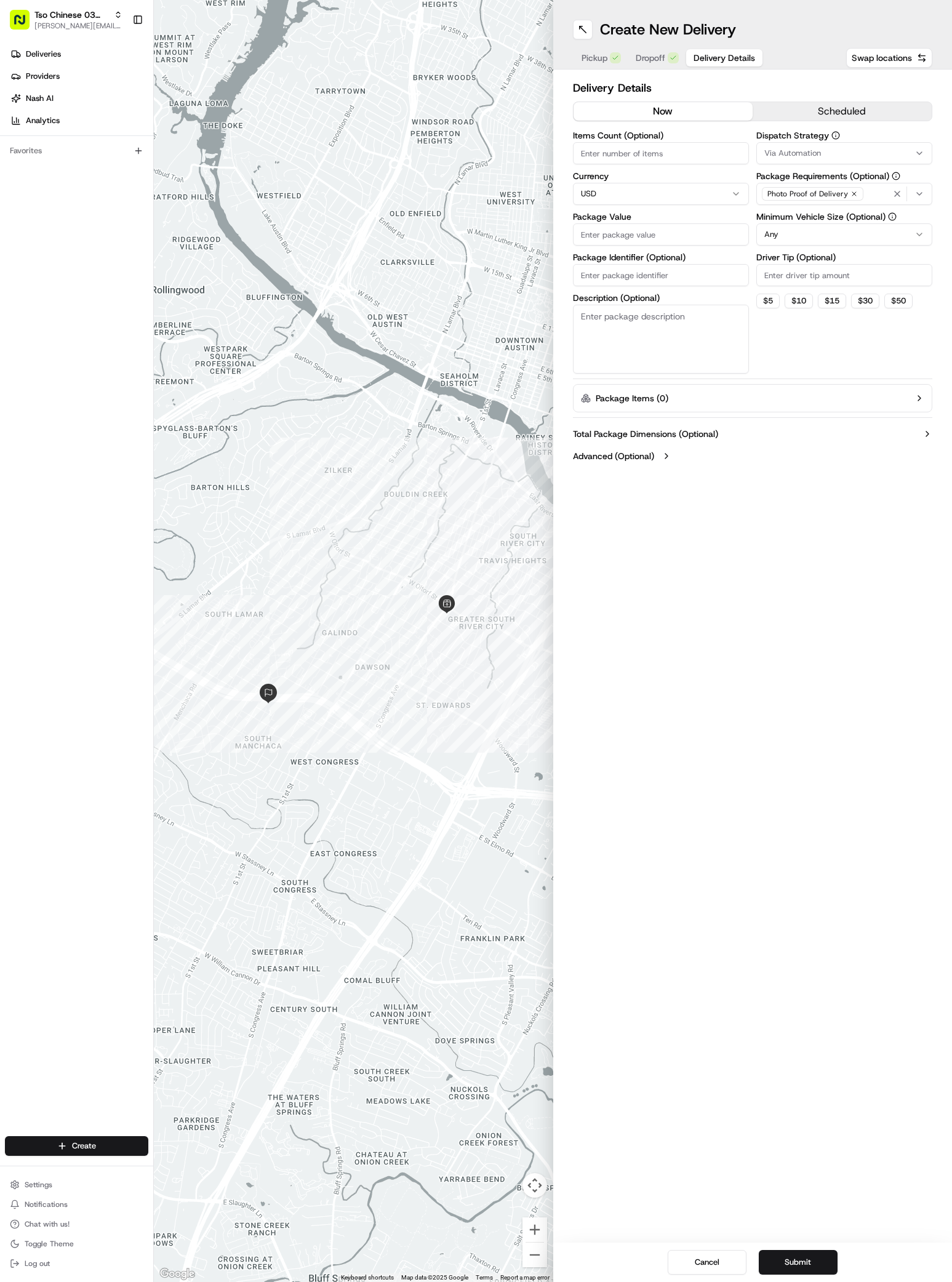
click at [790, 152] on span "Via Automation" at bounding box center [792, 153] width 57 height 11
click at [782, 211] on div "TsoCo Strategy" at bounding box center [845, 220] width 176 height 18
click at [783, 280] on html "Tso Chinese 03 TsoCo [PERSON_NAME][EMAIL_ADDRESS][DOMAIN_NAME] Toggle Sidebar D…" at bounding box center [476, 641] width 952 height 1282
click at [783, 280] on input "Driver Tip (Optional)" at bounding box center [844, 275] width 176 height 22
type input "2"
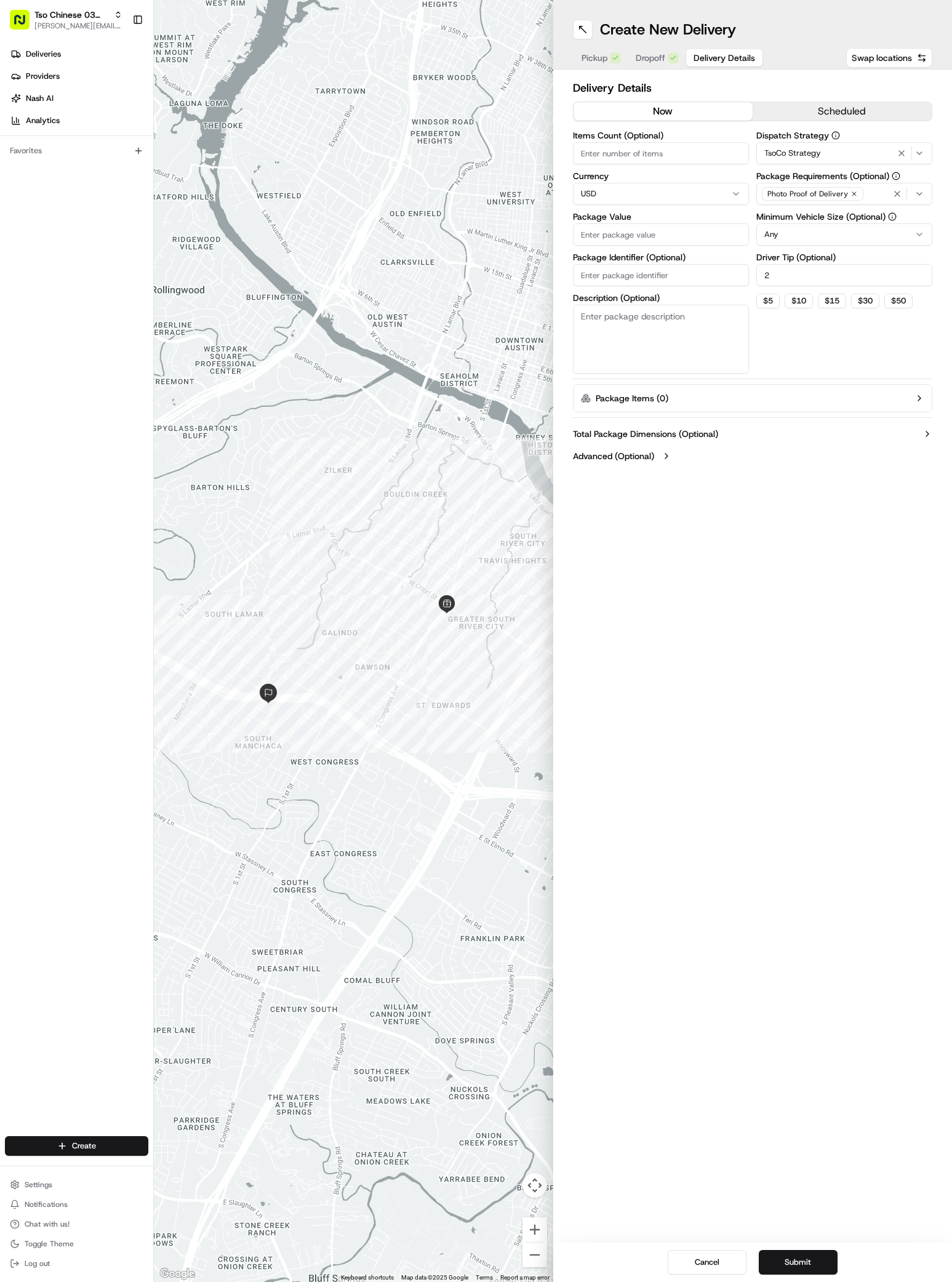
click at [682, 245] on div "Items Count (Optional) Currency USD Package Value Package Identifier (Optional)…" at bounding box center [661, 252] width 176 height 242
click at [682, 235] on input "Package Value" at bounding box center [661, 234] width 176 height 22
type input "47.47"
click at [639, 271] on input "Package Identifier (Optional)" at bounding box center [661, 275] width 176 height 22
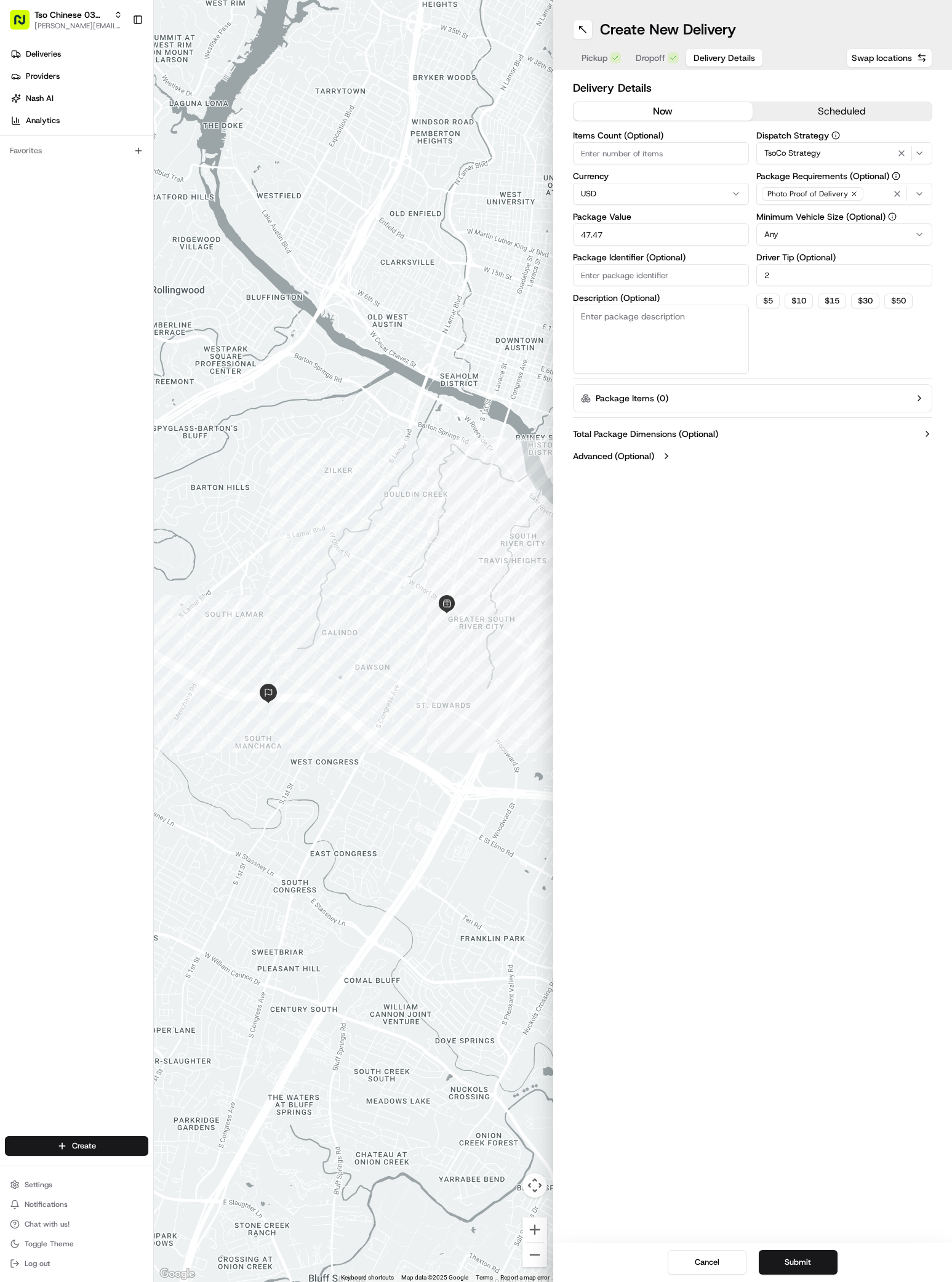
paste input "BEI11YC"
type input "BEI11YC"
click at [778, 1259] on button "Submit" at bounding box center [798, 1261] width 79 height 24
